Goal: Task Accomplishment & Management: Manage account settings

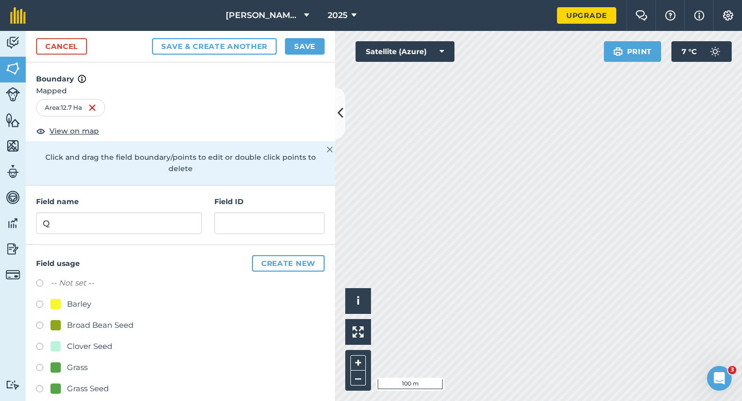
type input "Q"
click at [301, 49] on button "Save" at bounding box center [305, 46] width 40 height 16
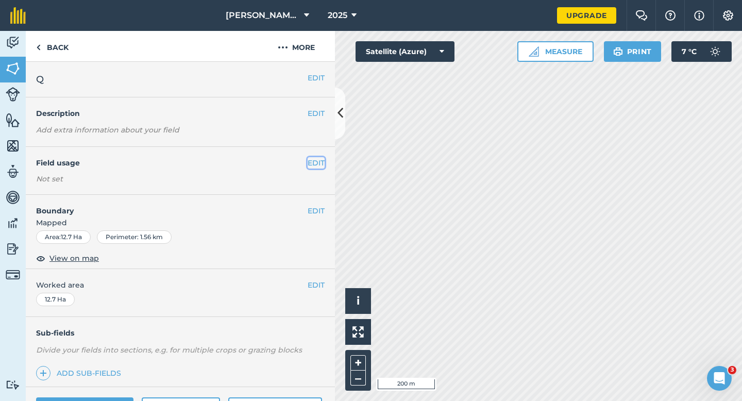
click at [315, 165] on button "EDIT" at bounding box center [315, 162] width 17 height 11
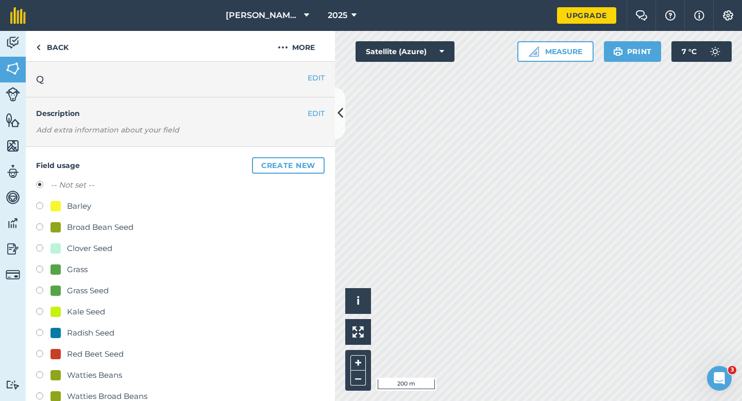
click at [70, 204] on div "Barley" at bounding box center [79, 206] width 24 height 12
radio input "true"
radio input "false"
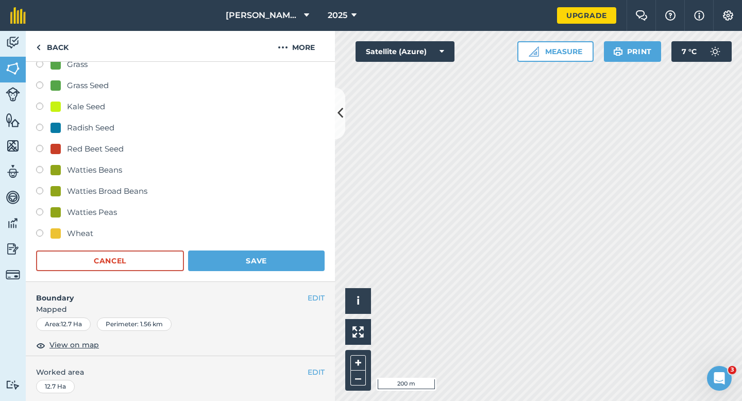
click at [242, 244] on form "-- Not set -- Barley Broad Bean Seed Clover Seed Grass Grass Seed Kale Seed Rad…" at bounding box center [180, 122] width 288 height 297
click at [250, 257] on button "Save" at bounding box center [256, 260] width 136 height 21
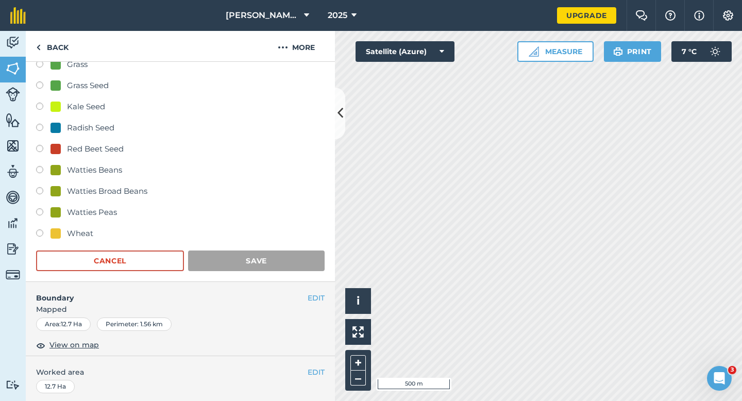
scroll to position [84, 0]
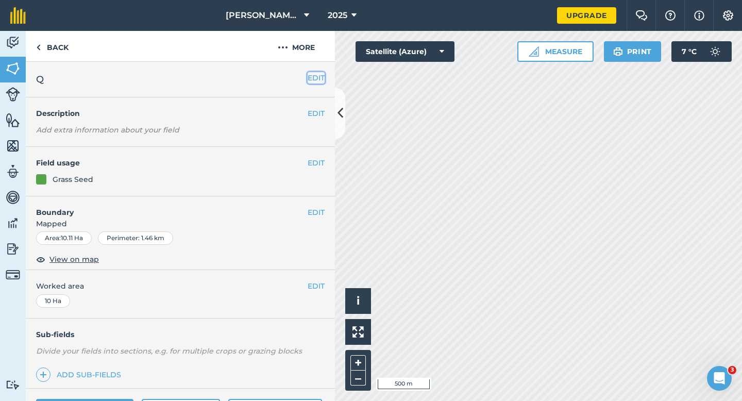
click at [323, 82] on button "EDIT" at bounding box center [315, 77] width 17 height 11
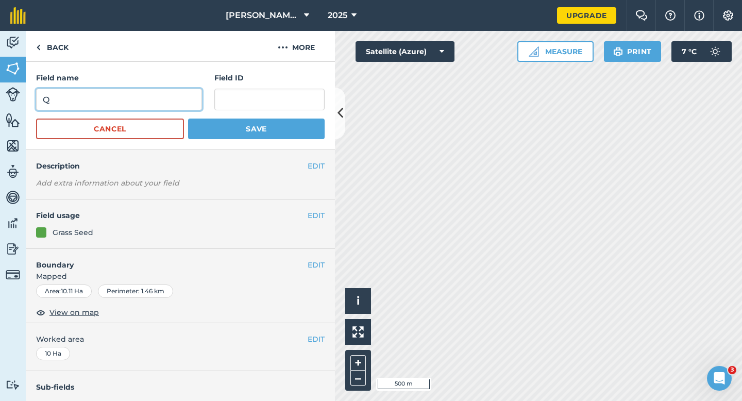
click at [177, 94] on input "Q" at bounding box center [119, 100] width 166 height 22
type input "R"
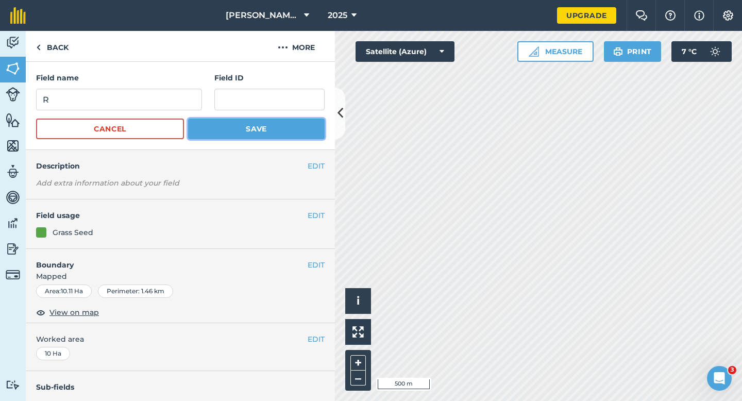
click at [223, 131] on button "Save" at bounding box center [256, 128] width 136 height 21
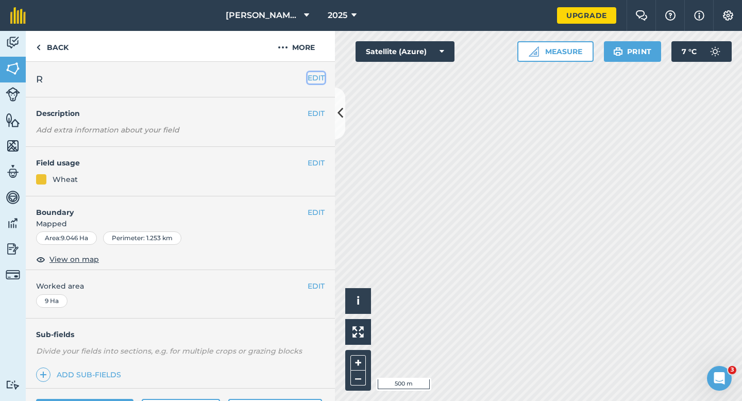
click at [318, 83] on button "EDIT" at bounding box center [315, 77] width 17 height 11
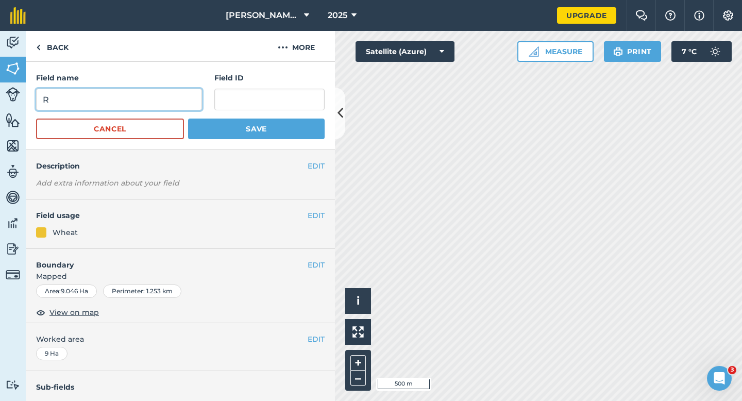
click at [197, 95] on input "R" at bounding box center [119, 100] width 166 height 22
type input "S"
click at [250, 148] on div "Field name S Field ID Cancel Save" at bounding box center [180, 106] width 309 height 88
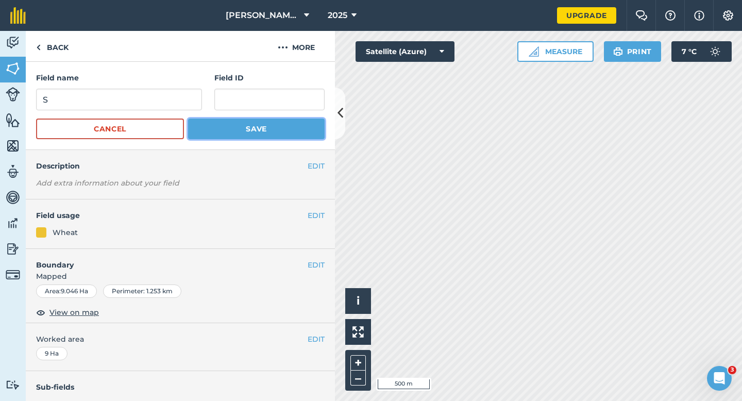
click at [251, 128] on button "Save" at bounding box center [256, 128] width 136 height 21
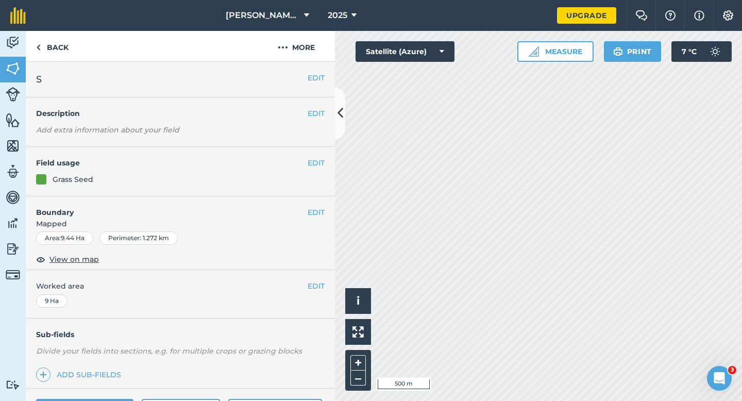
click at [319, 83] on div "EDIT S" at bounding box center [180, 80] width 309 height 36
click at [316, 82] on button "EDIT" at bounding box center [315, 77] width 17 height 11
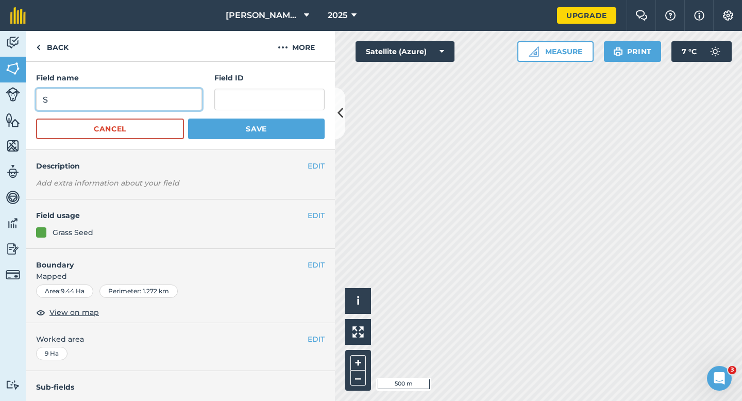
click at [185, 99] on input "S" at bounding box center [119, 100] width 166 height 22
type input "T"
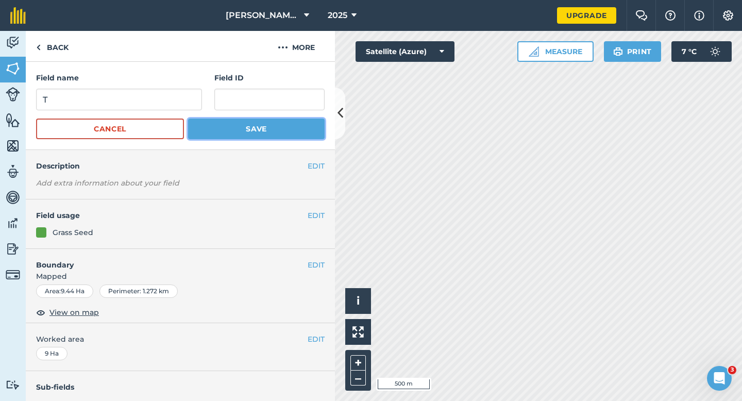
click at [236, 132] on button "Save" at bounding box center [256, 128] width 136 height 21
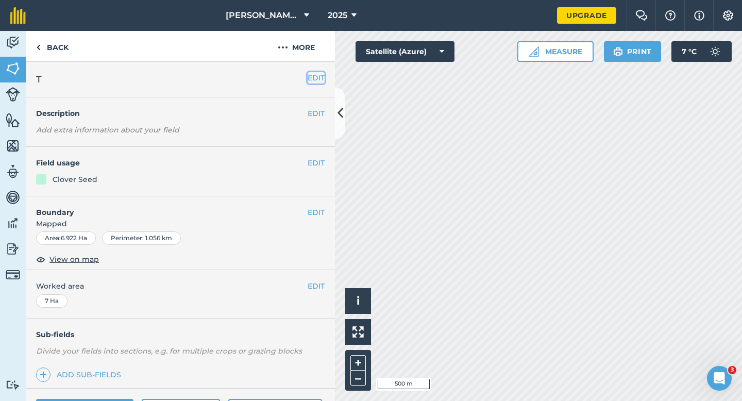
click at [318, 73] on button "EDIT" at bounding box center [315, 77] width 17 height 11
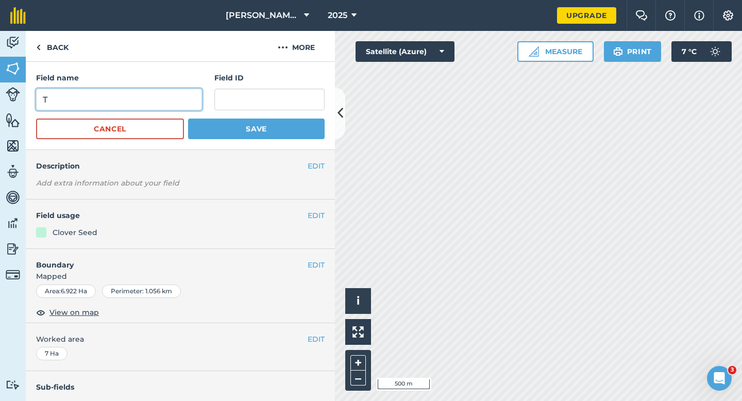
click at [146, 105] on input "T" at bounding box center [119, 100] width 166 height 22
type input "U"
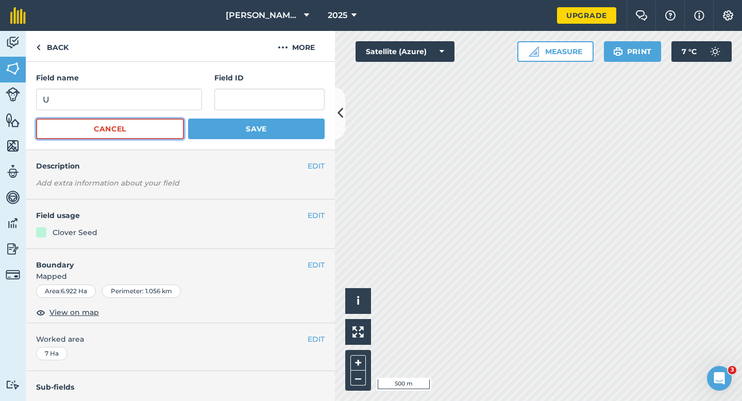
click at [176, 129] on button "Cancel" at bounding box center [110, 128] width 148 height 21
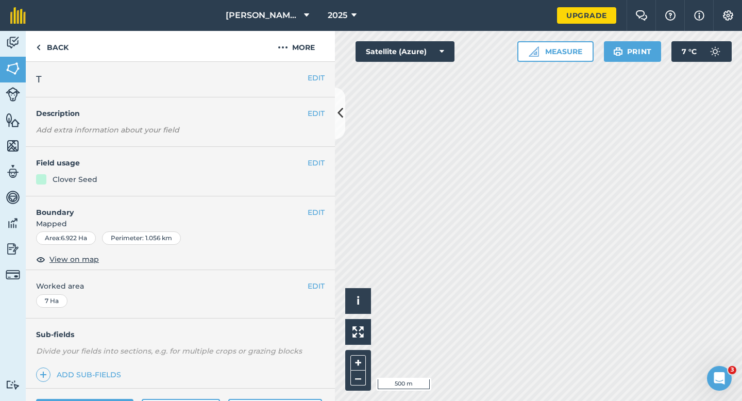
click at [202, 129] on div "EDIT Description Add extra information about your field" at bounding box center [180, 121] width 309 height 49
click at [321, 83] on button "EDIT" at bounding box center [315, 77] width 17 height 11
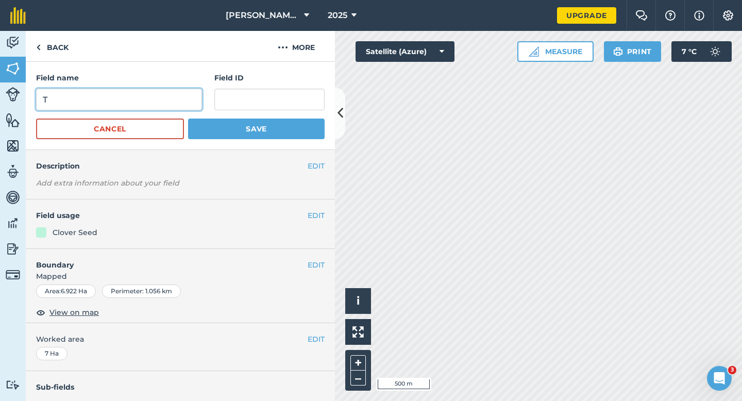
click at [174, 99] on input "T" at bounding box center [119, 100] width 166 height 22
type input "U"
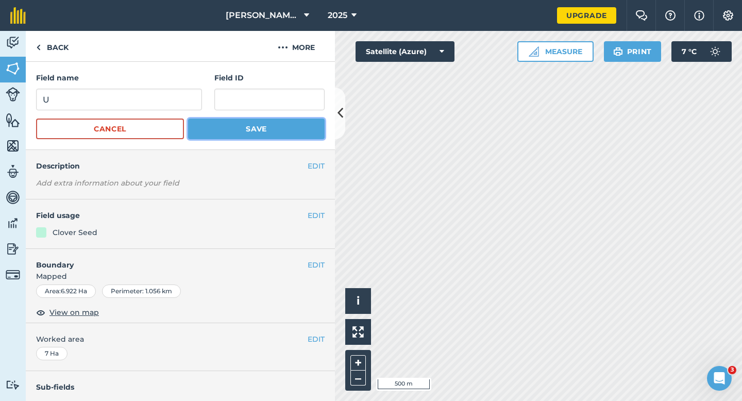
click at [255, 130] on button "Save" at bounding box center [256, 128] width 136 height 21
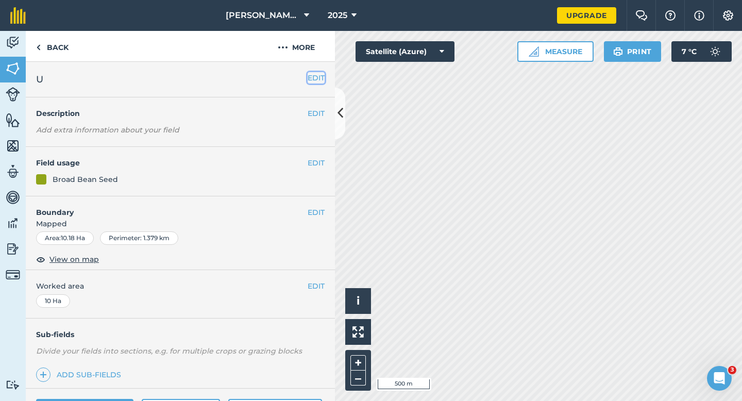
click at [318, 78] on button "EDIT" at bounding box center [315, 77] width 17 height 11
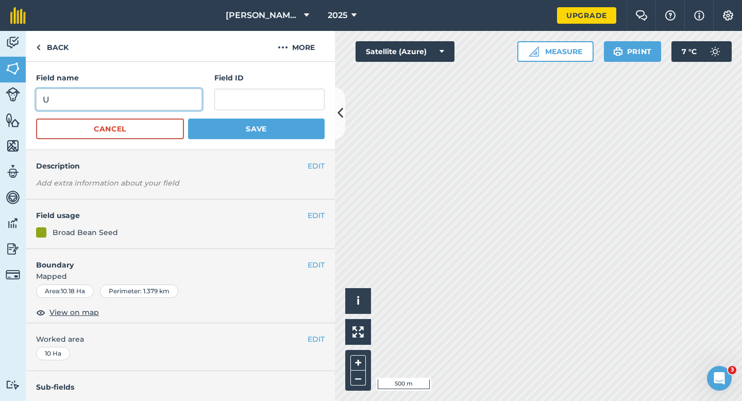
click at [141, 94] on input "U" at bounding box center [119, 100] width 166 height 22
type input "V"
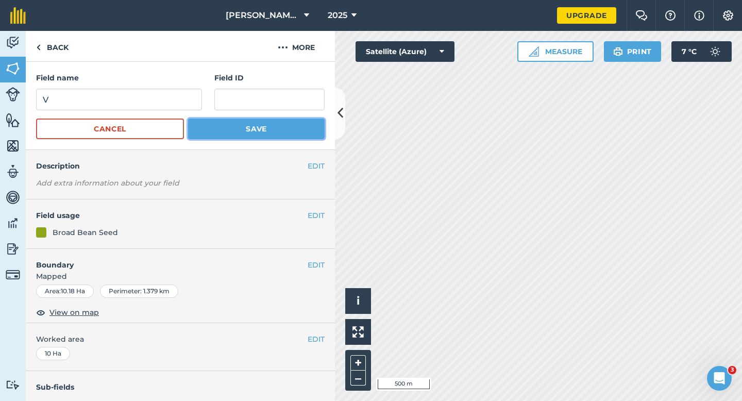
click at [190, 128] on button "Save" at bounding box center [256, 128] width 136 height 21
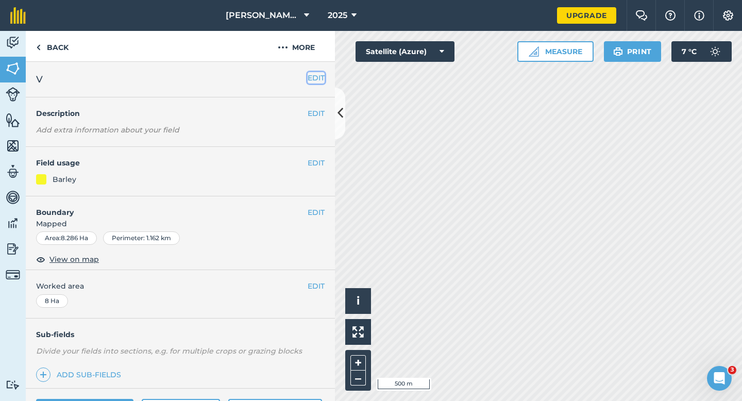
click at [310, 73] on button "EDIT" at bounding box center [315, 77] width 17 height 11
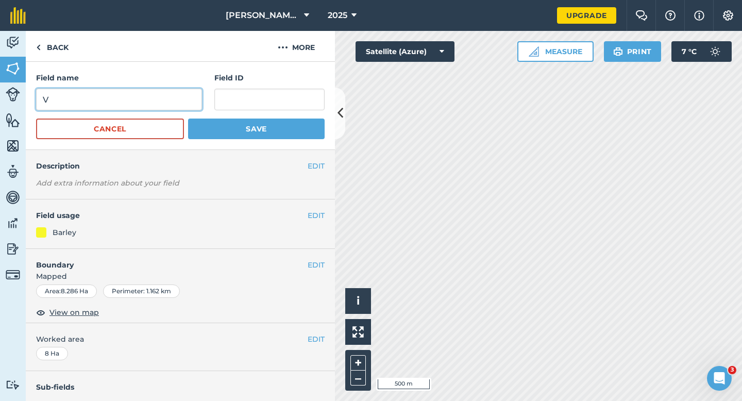
click at [154, 90] on input "V" at bounding box center [119, 100] width 166 height 22
type input "W"
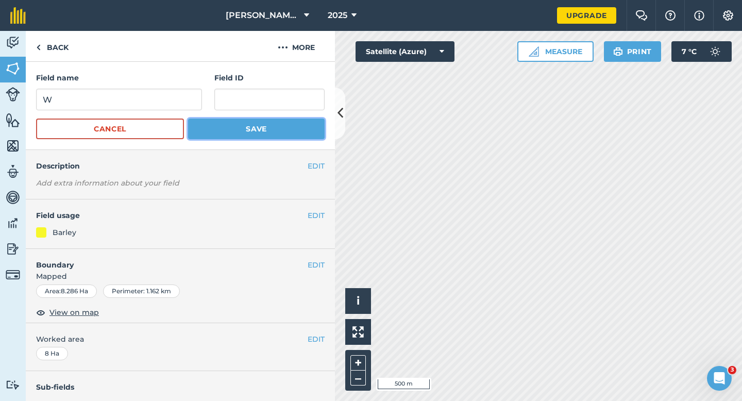
click at [205, 125] on button "Save" at bounding box center [256, 128] width 136 height 21
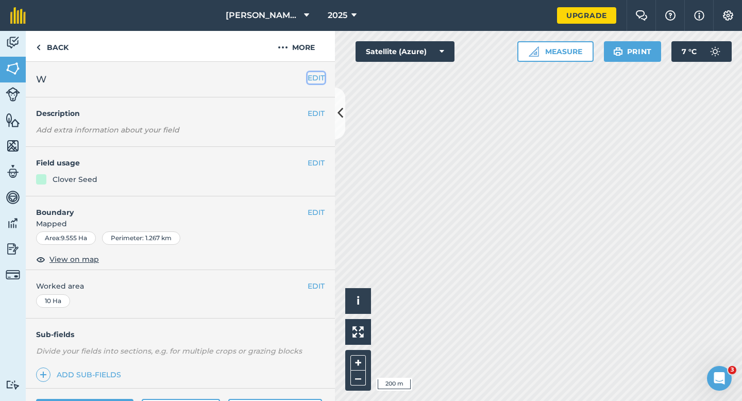
click at [318, 76] on button "EDIT" at bounding box center [315, 77] width 17 height 11
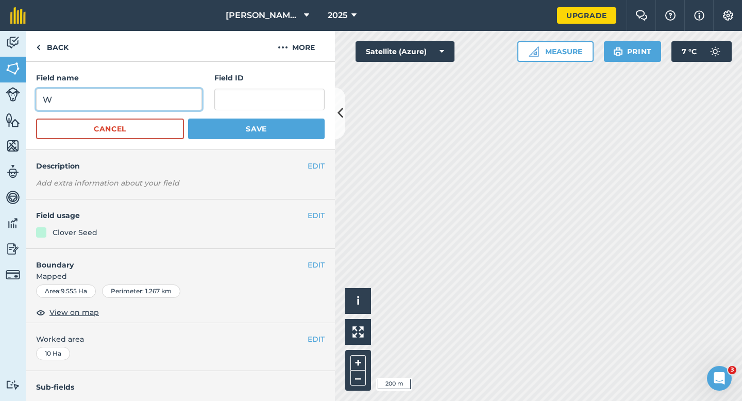
click at [177, 102] on input "W" at bounding box center [119, 100] width 166 height 22
click at [199, 107] on input "X" at bounding box center [119, 100] width 166 height 22
type input "X"
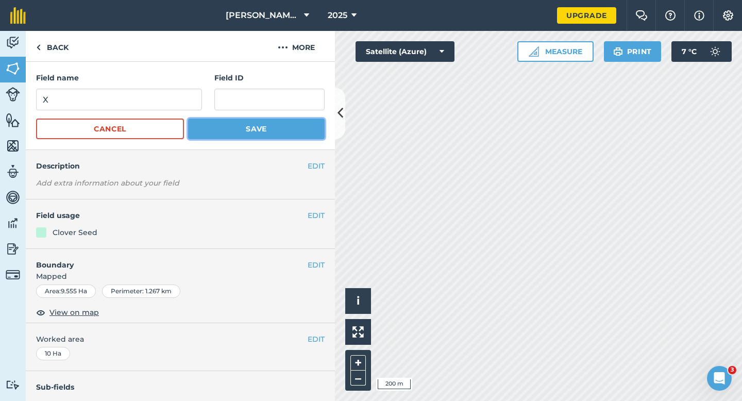
click at [219, 125] on button "Save" at bounding box center [256, 128] width 136 height 21
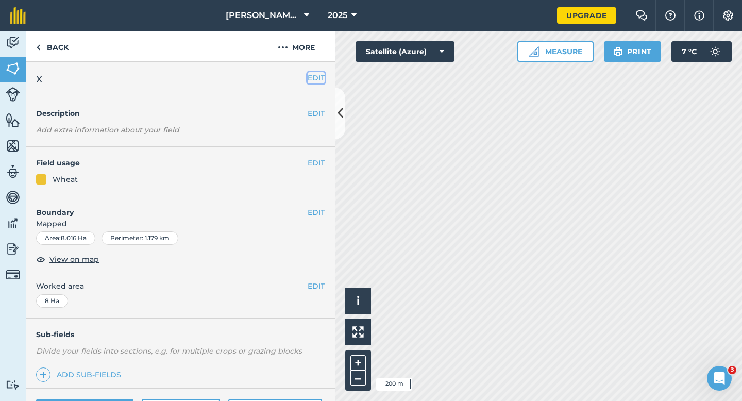
click at [312, 79] on button "EDIT" at bounding box center [315, 77] width 17 height 11
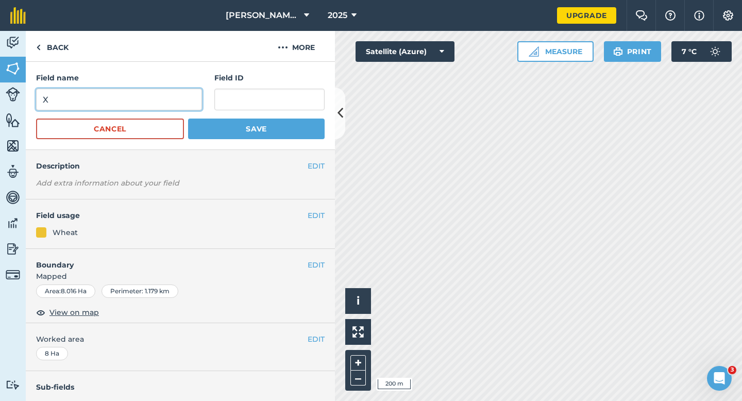
click at [168, 93] on input "X" at bounding box center [119, 100] width 166 height 22
type input "Y"
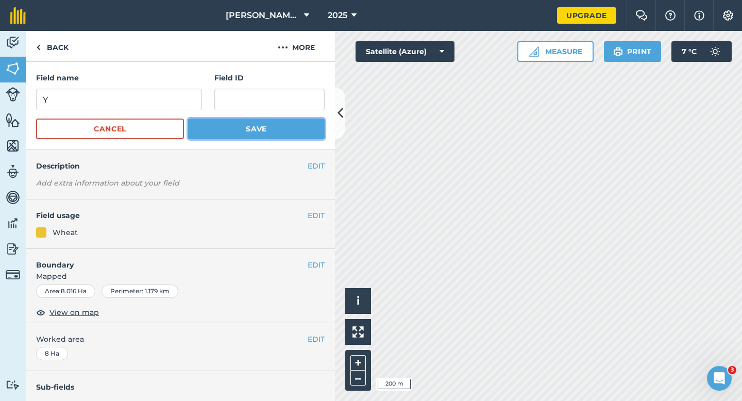
click at [227, 137] on button "Save" at bounding box center [256, 128] width 136 height 21
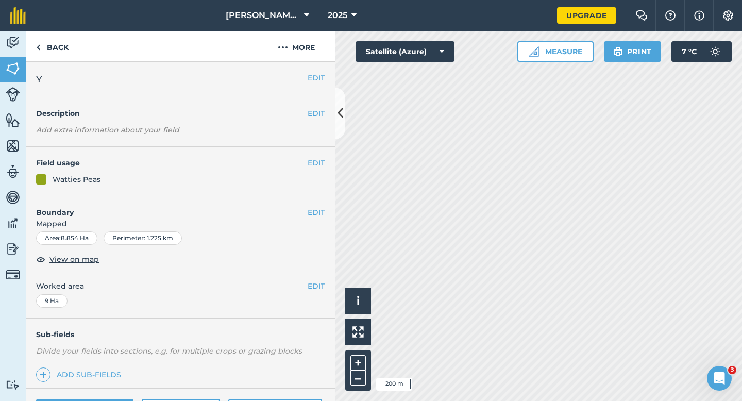
click at [306, 72] on h2 "Y" at bounding box center [171, 79] width 271 height 14
click at [307, 72] on button "EDIT" at bounding box center [315, 77] width 17 height 11
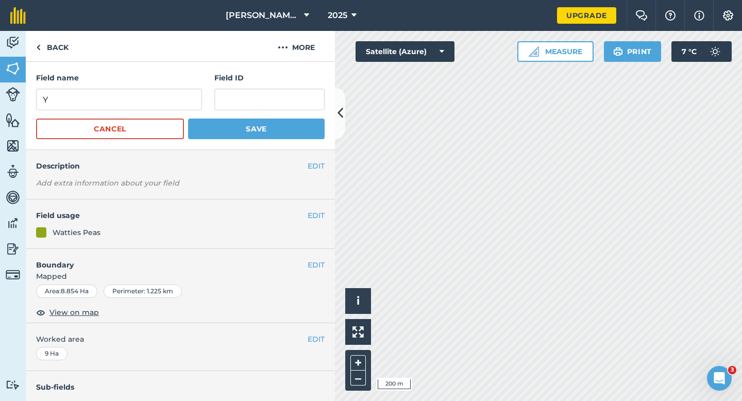
click at [313, 72] on h4 "Field ID" at bounding box center [269, 77] width 110 height 11
click at [131, 84] on div "Field name Y" at bounding box center [119, 91] width 166 height 38
click at [132, 106] on input "Y" at bounding box center [119, 100] width 166 height 22
type input "Z"
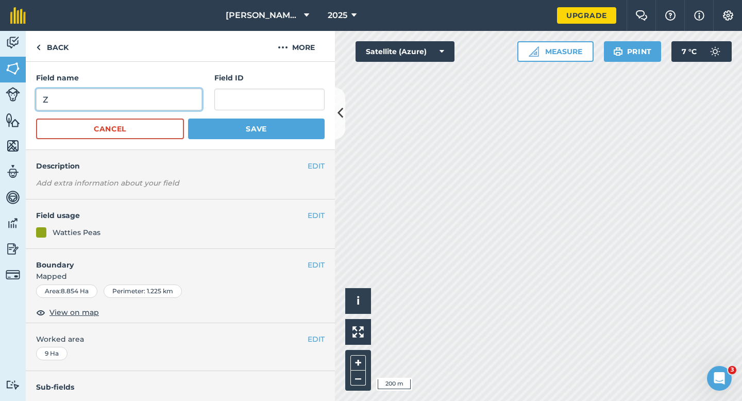
click at [188, 118] on button "Save" at bounding box center [256, 128] width 136 height 21
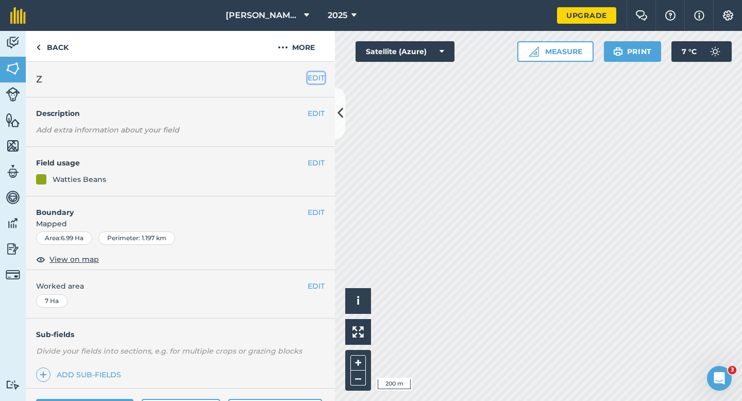
click at [316, 83] on button "EDIT" at bounding box center [315, 77] width 17 height 11
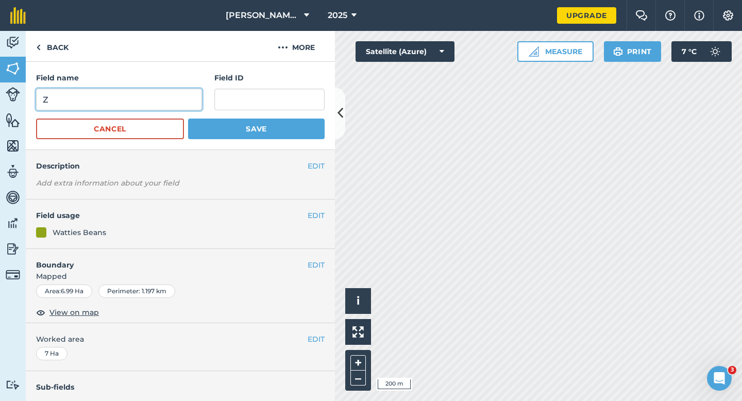
click at [172, 105] on input "Z" at bounding box center [119, 100] width 166 height 22
type input "ZA"
click at [188, 118] on button "Save" at bounding box center [256, 128] width 136 height 21
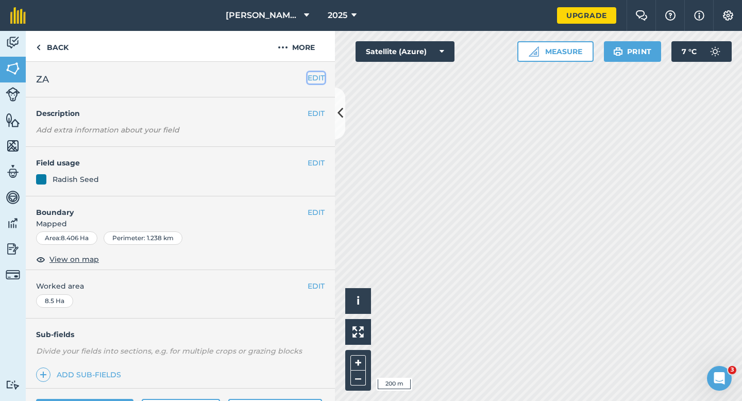
click at [316, 80] on button "EDIT" at bounding box center [315, 77] width 17 height 11
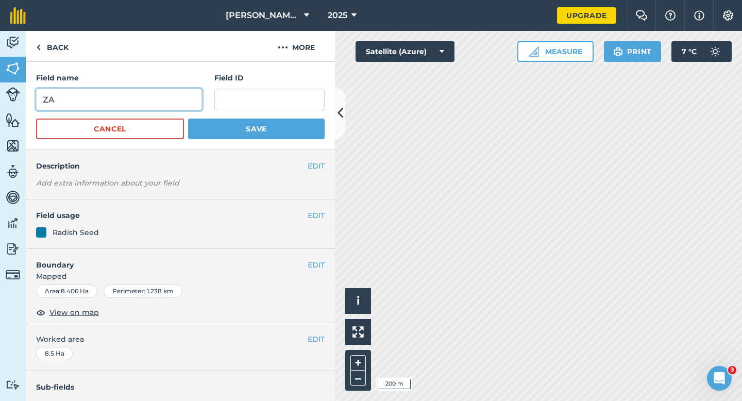
click at [146, 94] on input "ZA" at bounding box center [119, 100] width 166 height 22
click at [146, 103] on input "ZA" at bounding box center [119, 100] width 166 height 22
type input "ZB"
click at [188, 118] on button "Save" at bounding box center [256, 128] width 136 height 21
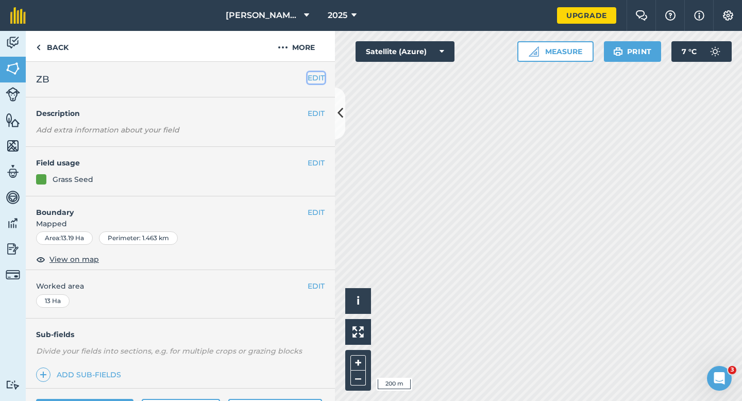
click at [313, 81] on button "EDIT" at bounding box center [315, 77] width 17 height 11
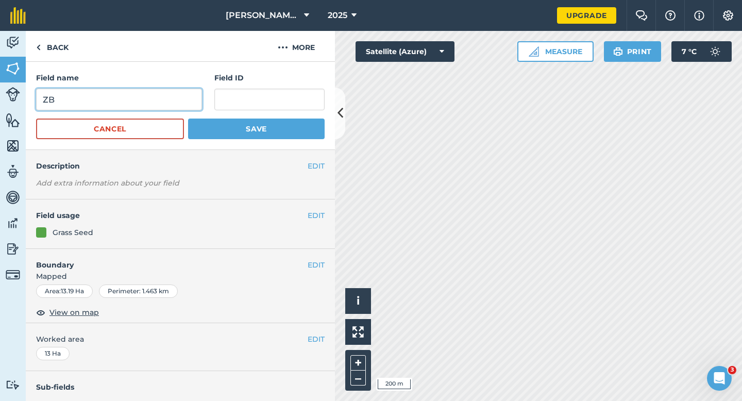
click at [181, 97] on input "ZB" at bounding box center [119, 100] width 166 height 22
type input "ZC"
click at [188, 118] on button "Save" at bounding box center [256, 128] width 136 height 21
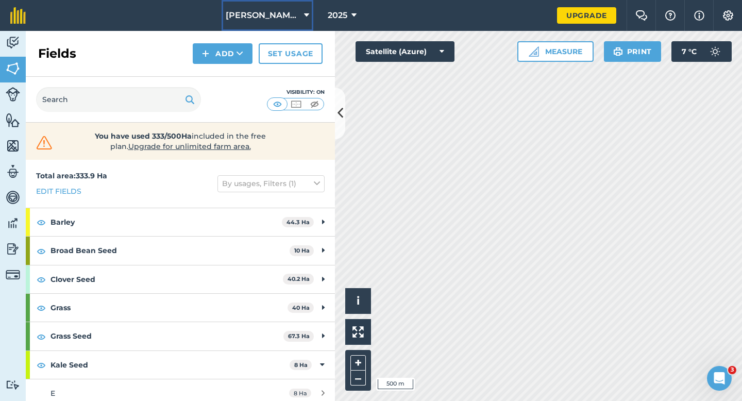
click at [246, 19] on span "[PERSON_NAME] Farming Partnership" at bounding box center [263, 15] width 74 height 12
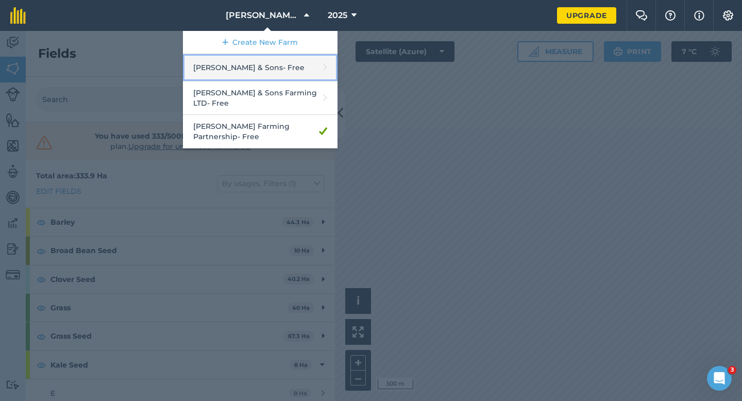
click at [265, 60] on link "[PERSON_NAME] & Sons - Free" at bounding box center [260, 67] width 155 height 27
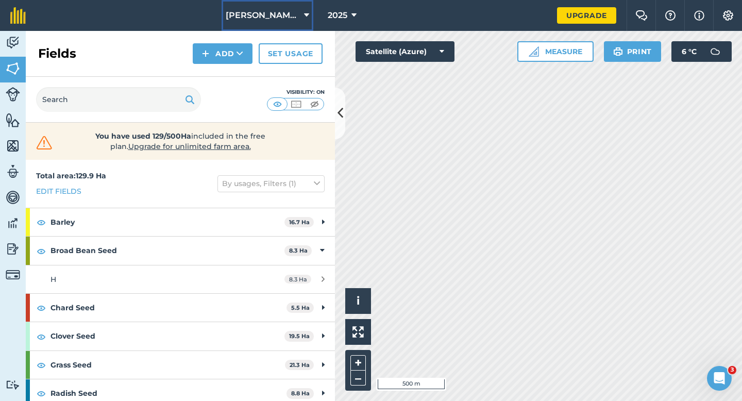
click at [289, 25] on button "[PERSON_NAME] & Sons" at bounding box center [267, 15] width 92 height 31
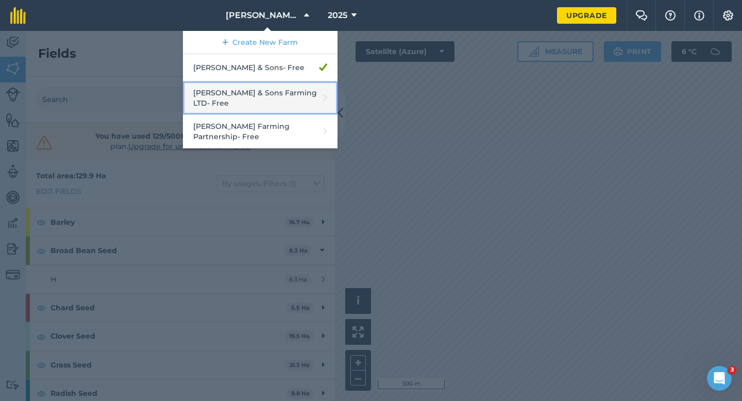
click at [279, 97] on link "[PERSON_NAME] & Sons Farming LTD - Free" at bounding box center [260, 97] width 155 height 33
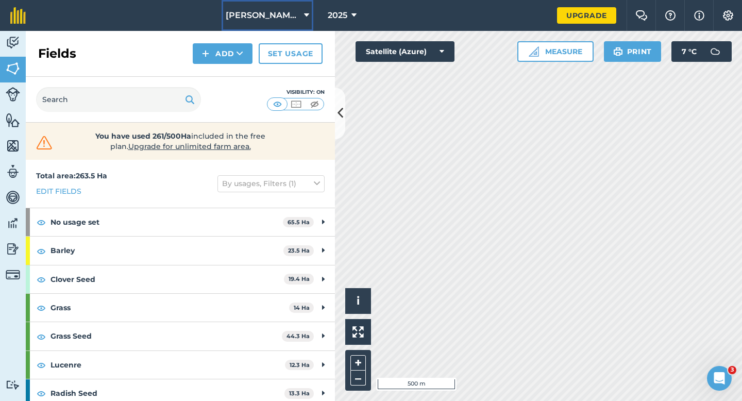
click at [277, 19] on span "[PERSON_NAME] & Sons Farming LTD" at bounding box center [263, 15] width 74 height 12
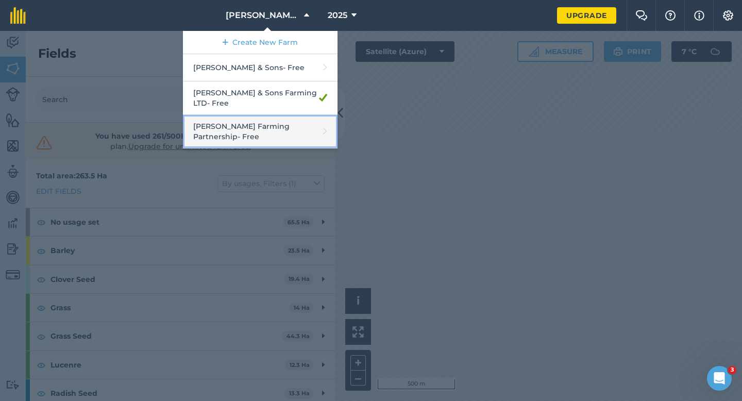
click at [286, 121] on link "[PERSON_NAME] Farming Partnership - Free" at bounding box center [260, 131] width 155 height 33
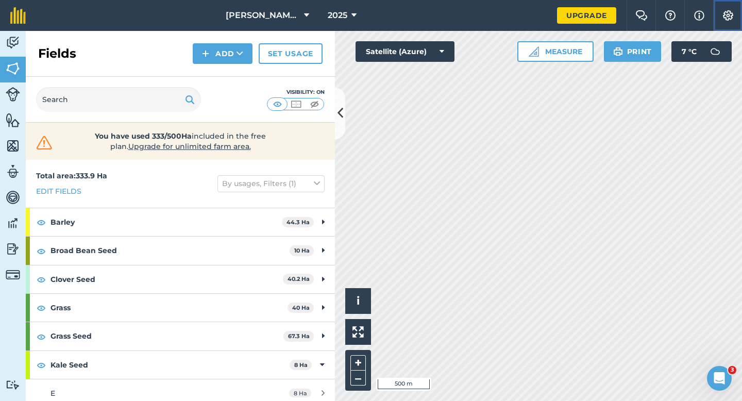
click at [733, 21] on button "Settings" at bounding box center [727, 15] width 29 height 31
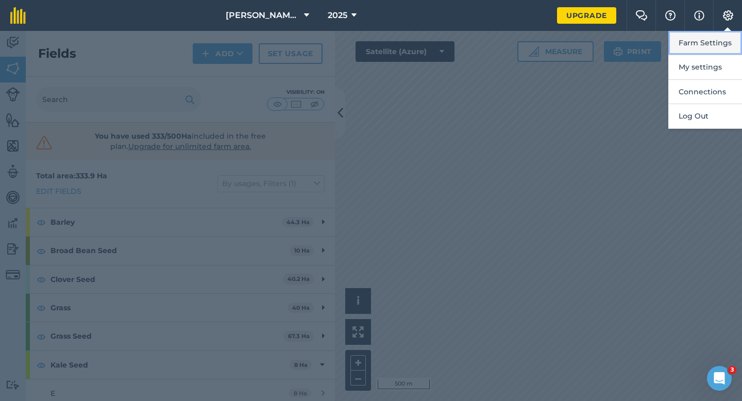
click at [733, 33] on button "Farm Settings" at bounding box center [705, 43] width 74 height 24
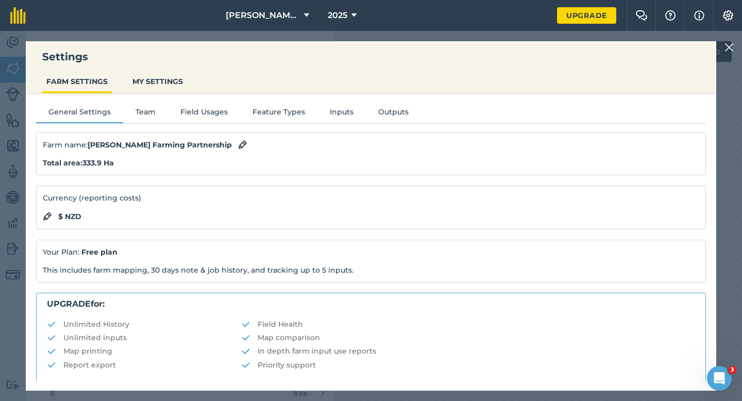
scroll to position [198, 0]
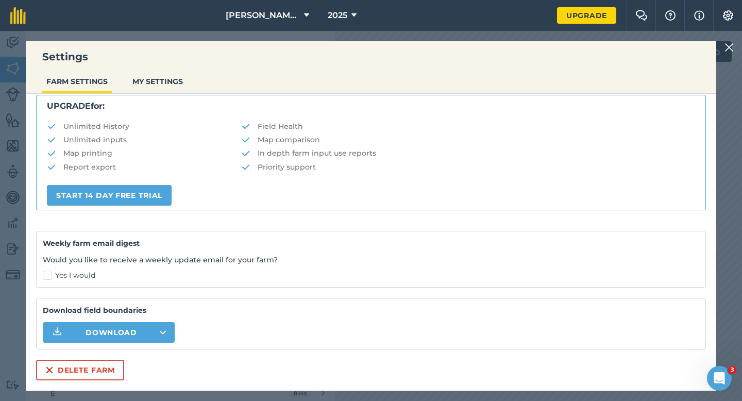
click at [107, 356] on div "Farm name : [PERSON_NAME] Farming Partnership Total area : 333.9 Ha Currency (r…" at bounding box center [371, 157] width 670 height 446
click at [107, 361] on button "Delete farm" at bounding box center [80, 369] width 88 height 21
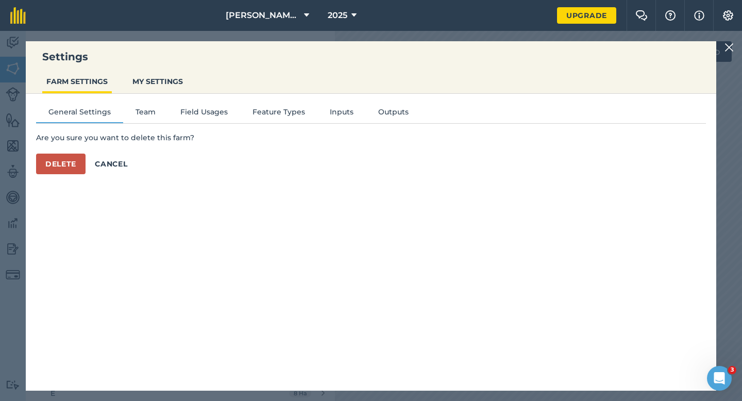
scroll to position [0, 0]
click at [72, 151] on div "Are you sure you want to delete this farm? Delete Cancel" at bounding box center [371, 153] width 670 height 42
click at [72, 163] on button "Delete" at bounding box center [60, 163] width 49 height 21
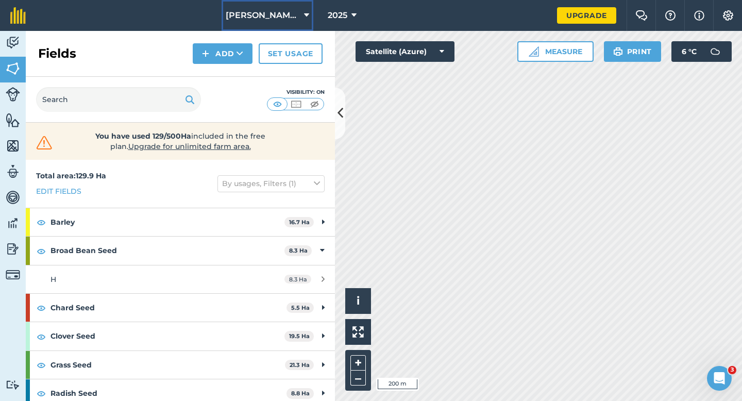
click at [255, 3] on button "[PERSON_NAME] & Sons" at bounding box center [267, 15] width 92 height 31
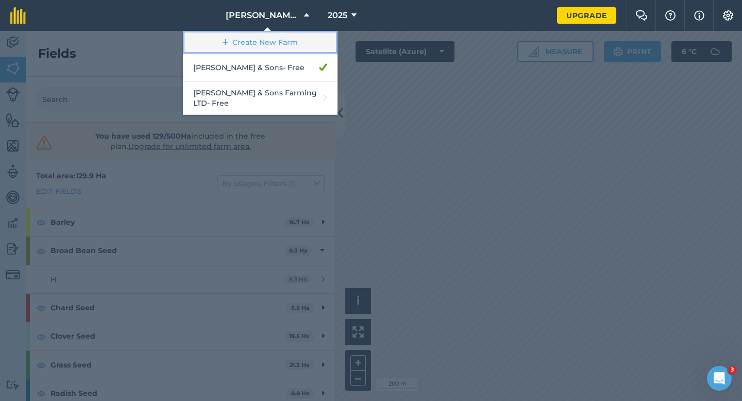
click at [257, 46] on link "Create New Farm" at bounding box center [260, 42] width 155 height 23
